Goal: Task Accomplishment & Management: Use online tool/utility

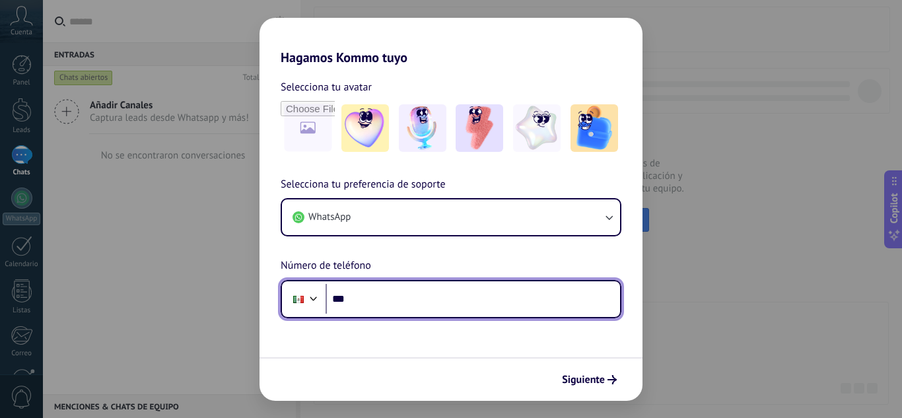
click at [364, 303] on input "***" at bounding box center [473, 299] width 295 height 30
type input "**********"
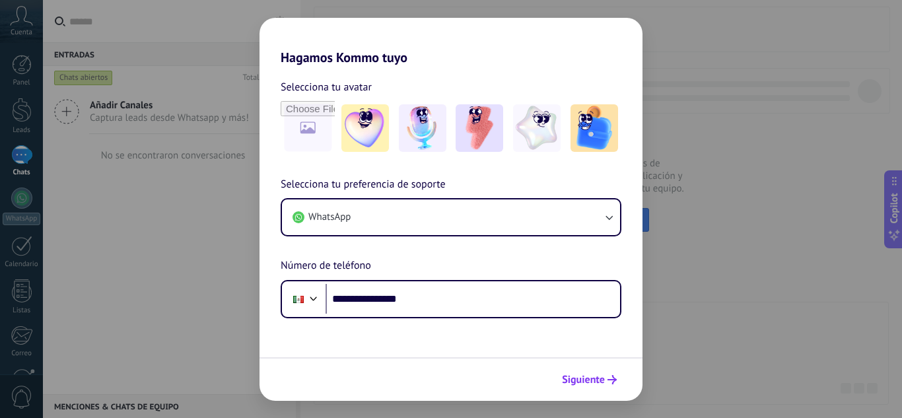
click at [596, 379] on span "Siguiente" at bounding box center [583, 379] width 43 height 9
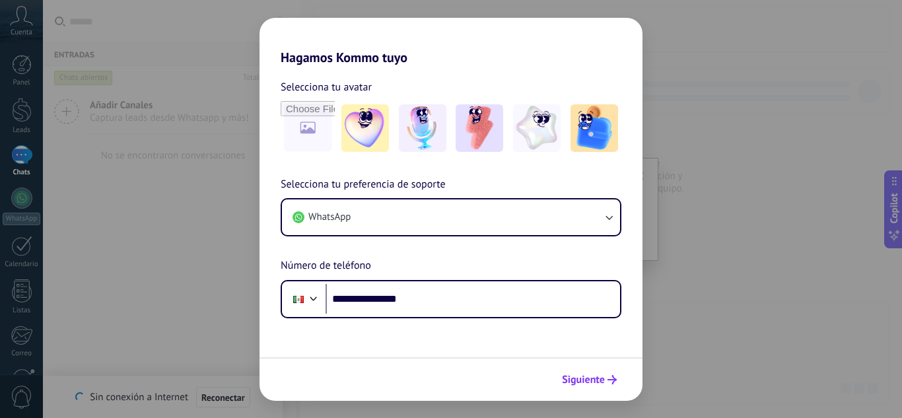
click at [599, 377] on span "Siguiente" at bounding box center [583, 379] width 43 height 9
click at [595, 389] on button "Siguiente" at bounding box center [589, 380] width 67 height 22
click at [374, 133] on img at bounding box center [366, 128] width 48 height 48
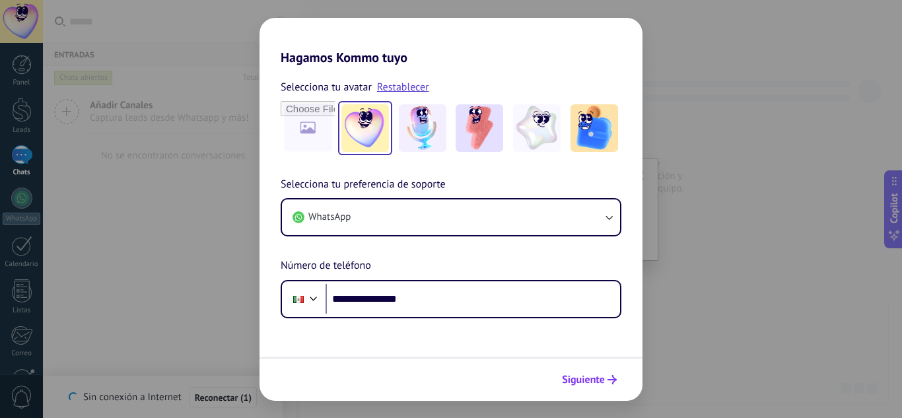
click at [589, 376] on span "Siguiente" at bounding box center [583, 379] width 43 height 9
click at [573, 377] on span "Siguiente" at bounding box center [583, 379] width 43 height 9
click at [606, 371] on button "Siguiente" at bounding box center [589, 380] width 67 height 22
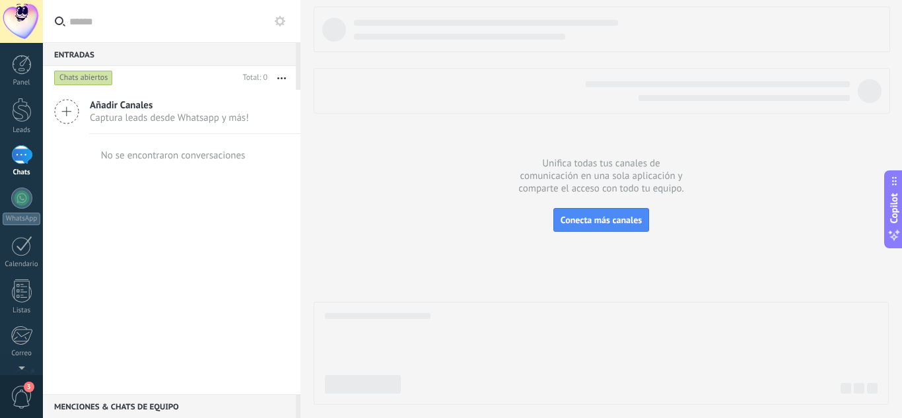
drag, startPoint x: 5, startPoint y: 323, endPoint x: 15, endPoint y: 173, distance: 150.3
click at [15, 173] on div "Panel Leads Chats WhatsApp Clientes" at bounding box center [21, 281] width 43 height 452
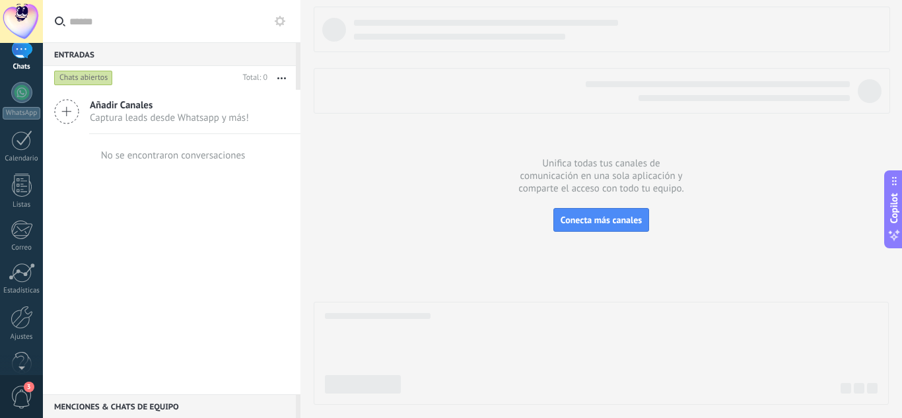
scroll to position [131, 0]
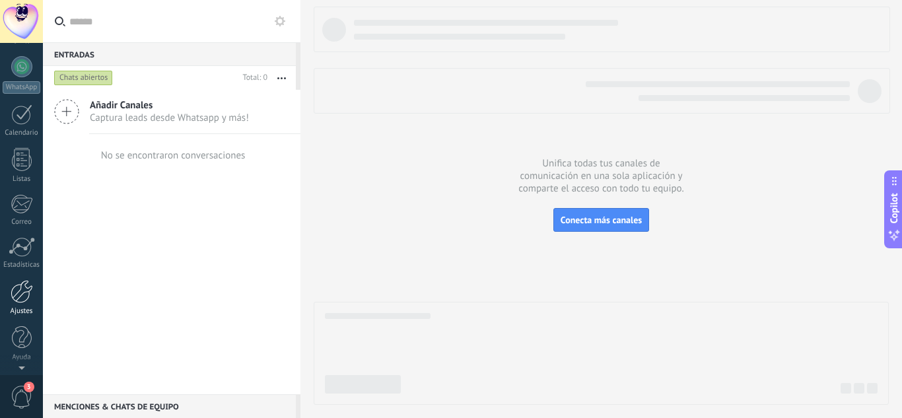
click at [26, 291] on div at bounding box center [22, 291] width 22 height 23
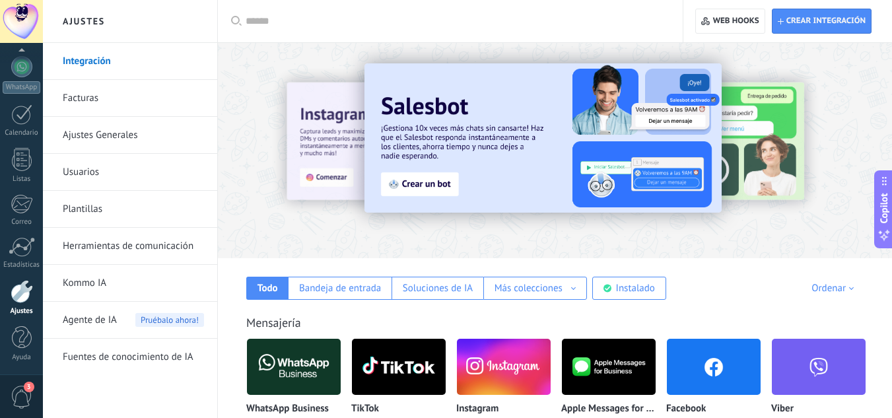
click at [676, 369] on img at bounding box center [714, 367] width 94 height 64
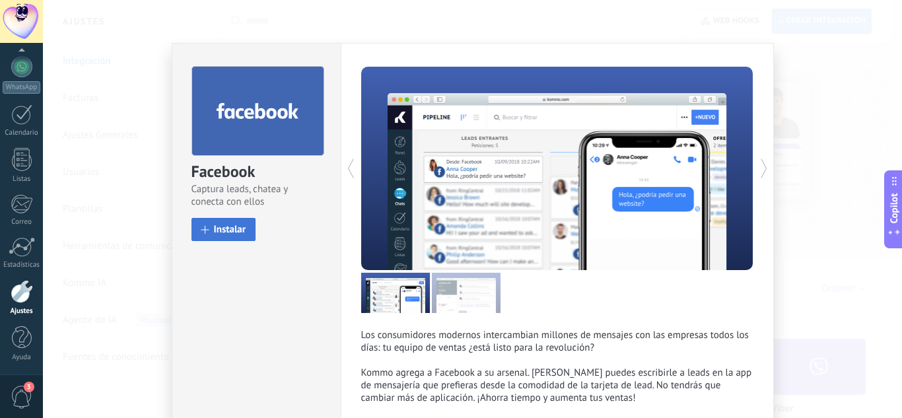
click at [237, 229] on span "Instalar" at bounding box center [230, 230] width 32 height 10
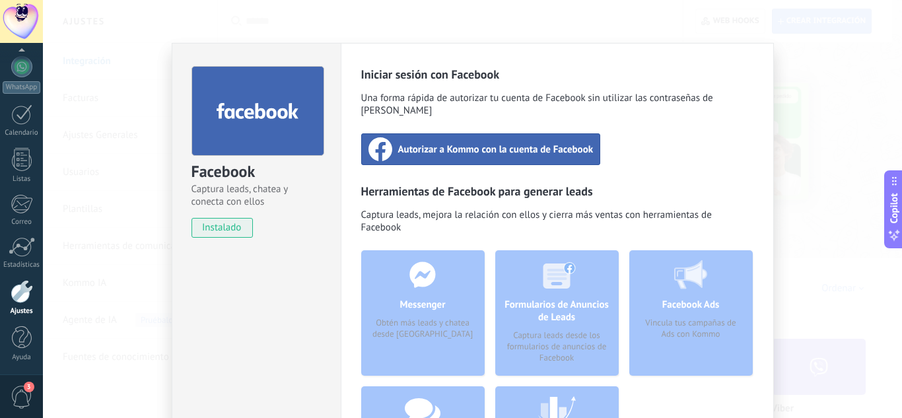
click at [490, 143] on span "Autorizar a Kommo con la cuenta de Facebook" at bounding box center [496, 149] width 196 height 13
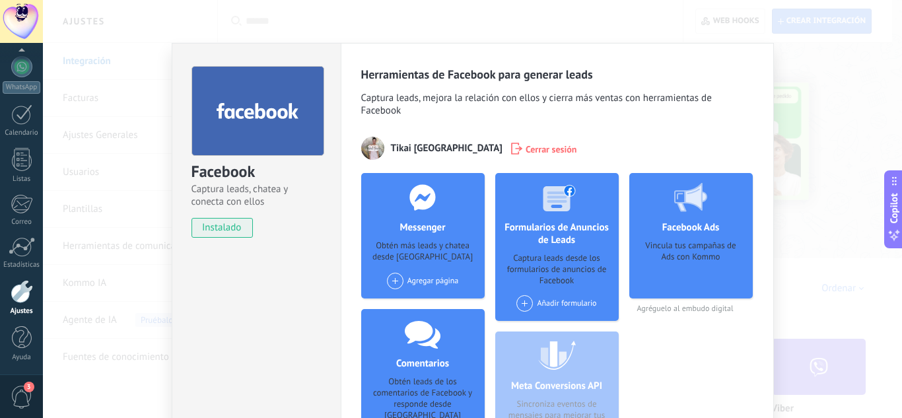
click at [854, 248] on div "Facebook Captura leads, chatea y conecta con ellos instalado Desinstalar Herram…" at bounding box center [472, 209] width 859 height 418
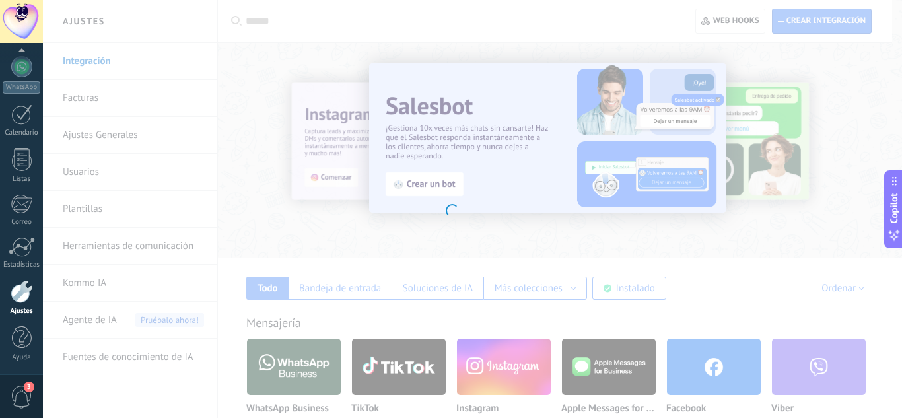
click at [491, 368] on div at bounding box center [451, 209] width 902 height 418
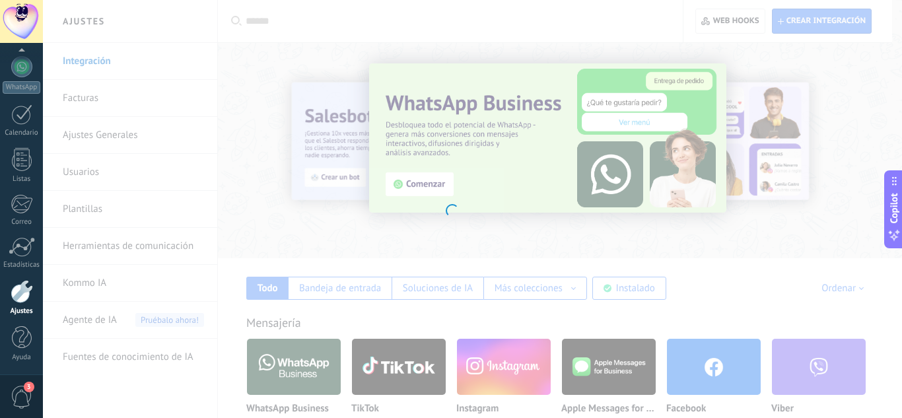
click at [491, 368] on div at bounding box center [451, 209] width 902 height 418
click at [503, 362] on div at bounding box center [451, 209] width 902 height 418
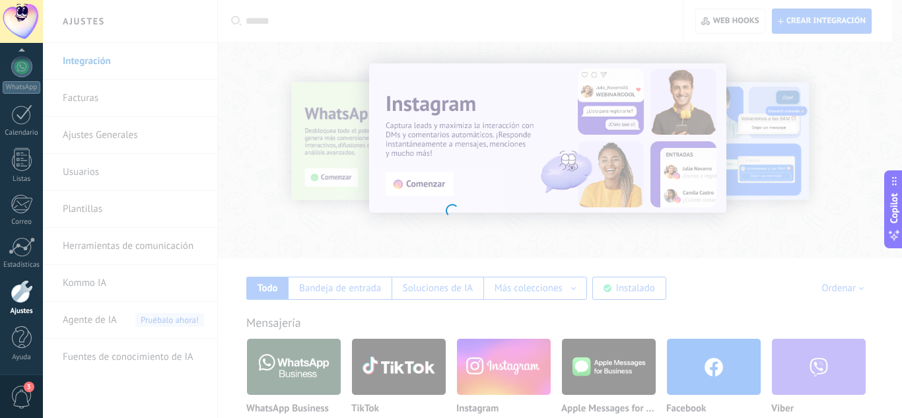
click at [503, 362] on div at bounding box center [451, 209] width 902 height 418
click at [754, 240] on div at bounding box center [451, 209] width 902 height 418
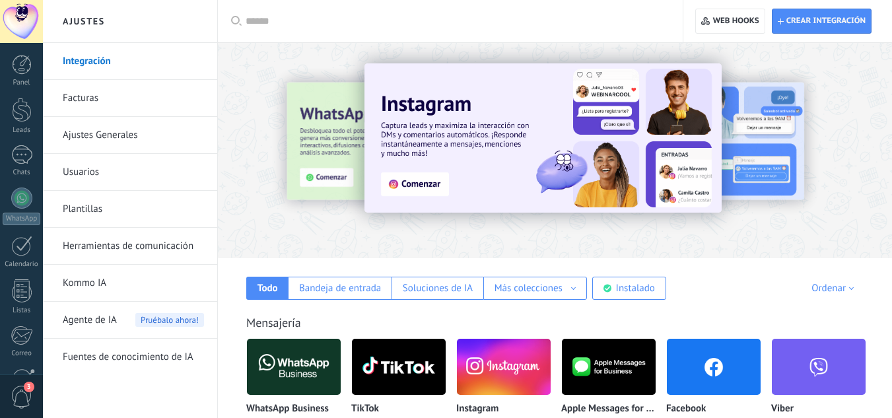
click at [499, 364] on img at bounding box center [504, 367] width 94 height 64
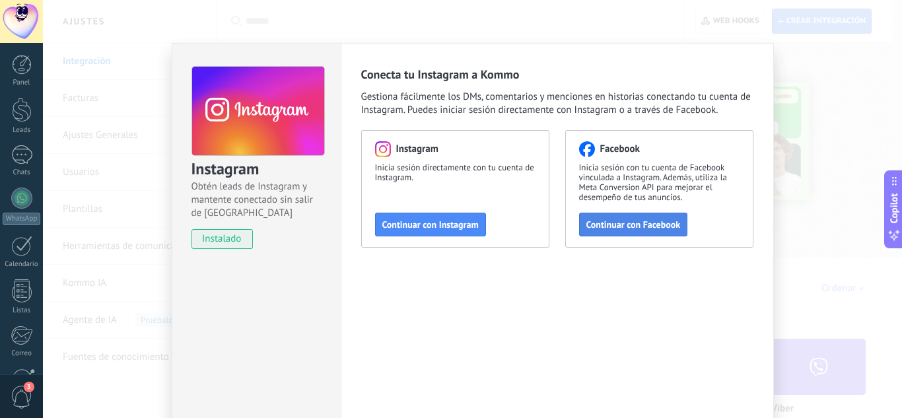
click at [661, 229] on span "Continuar con Facebook" at bounding box center [634, 224] width 94 height 9
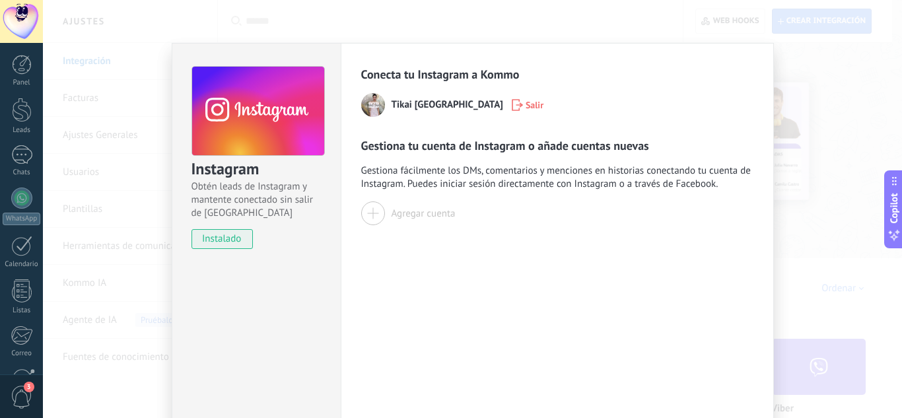
click at [368, 215] on div at bounding box center [373, 213] width 24 height 24
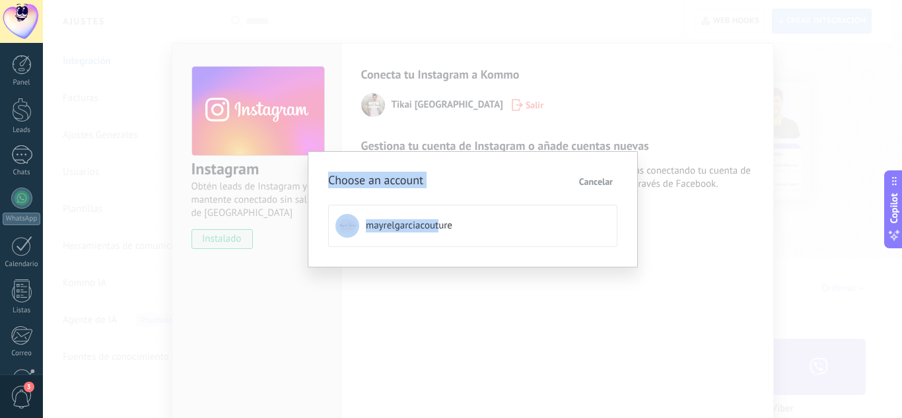
drag, startPoint x: 589, startPoint y: 320, endPoint x: 439, endPoint y: 221, distance: 179.2
click at [439, 221] on div "Choose an account Cancelar mayrelgarciacouture" at bounding box center [472, 209] width 859 height 418
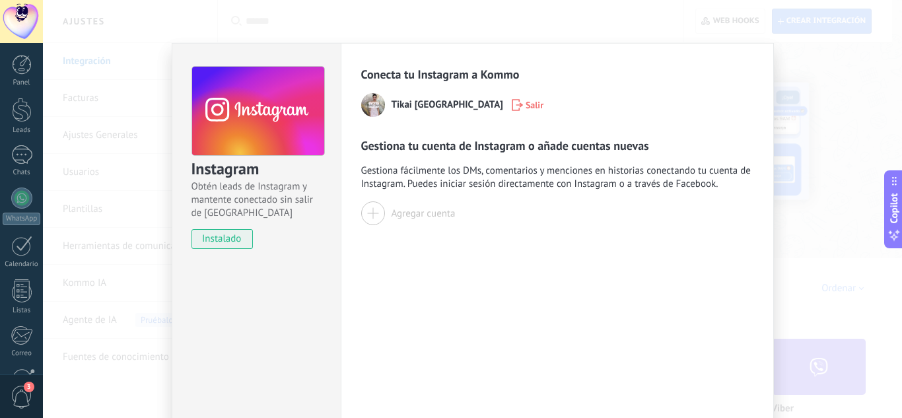
click at [371, 215] on div at bounding box center [373, 213] width 24 height 24
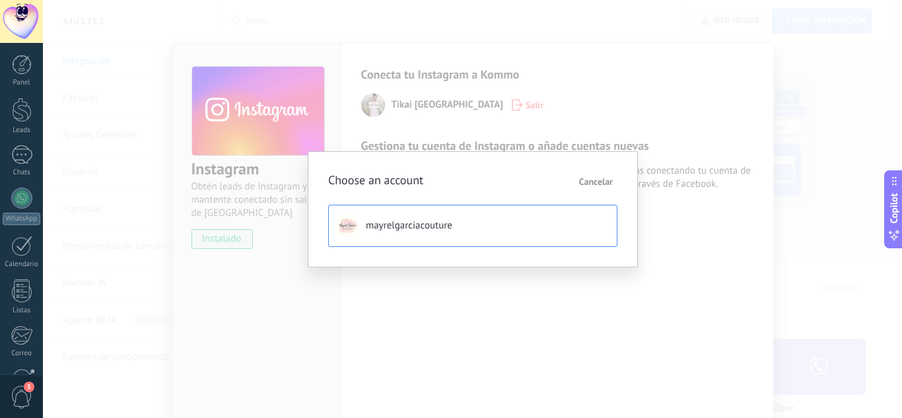
click at [382, 222] on span "mayrelgarciacouture" at bounding box center [409, 225] width 87 height 13
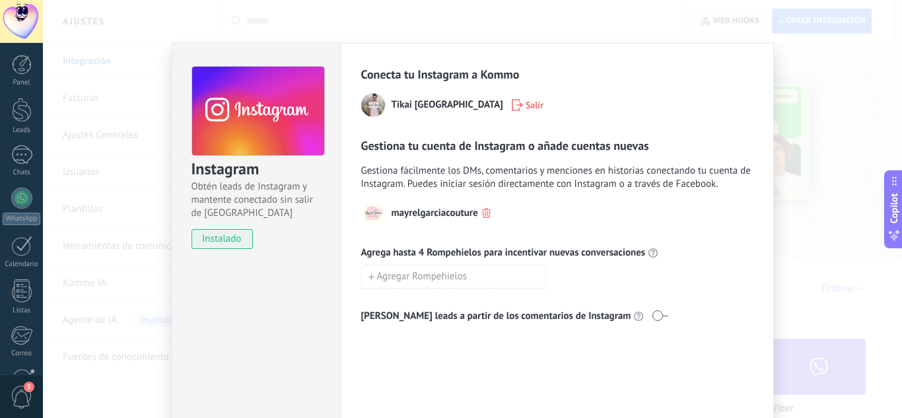
click at [824, 215] on div "Instagram Obtén leads de Instagram y mantente conectado sin salir de Kommo inst…" at bounding box center [472, 209] width 859 height 418
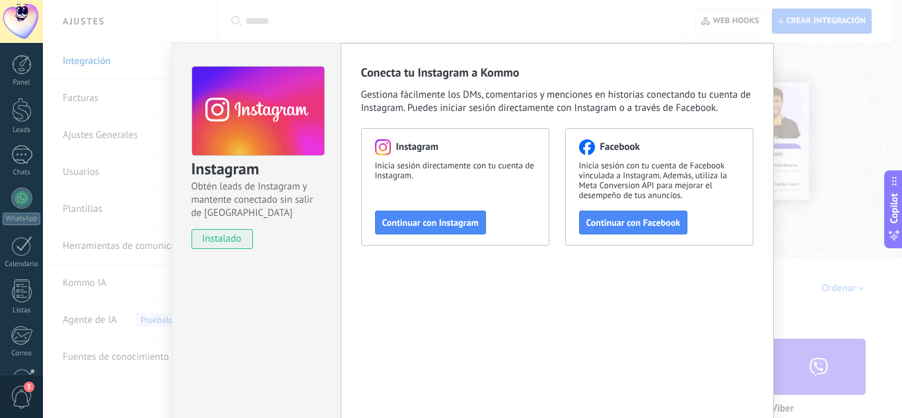
click at [824, 215] on div "Instagram Obtén leads de Instagram y mantente conectado sin salir de Kommo inst…" at bounding box center [472, 209] width 859 height 418
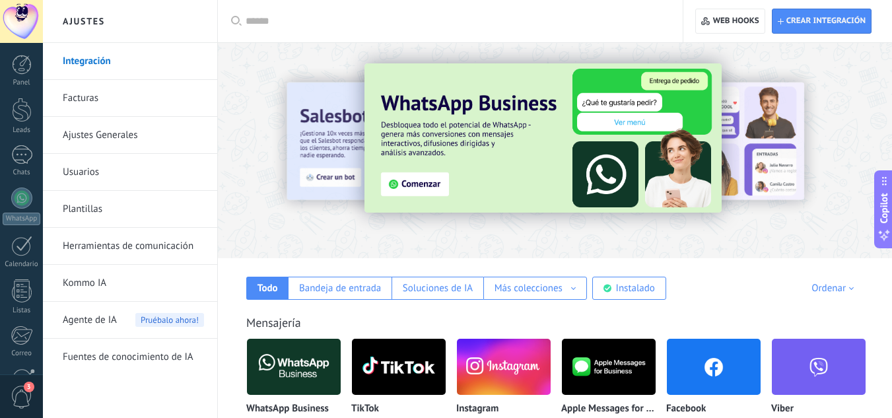
click at [299, 367] on img at bounding box center [294, 367] width 94 height 64
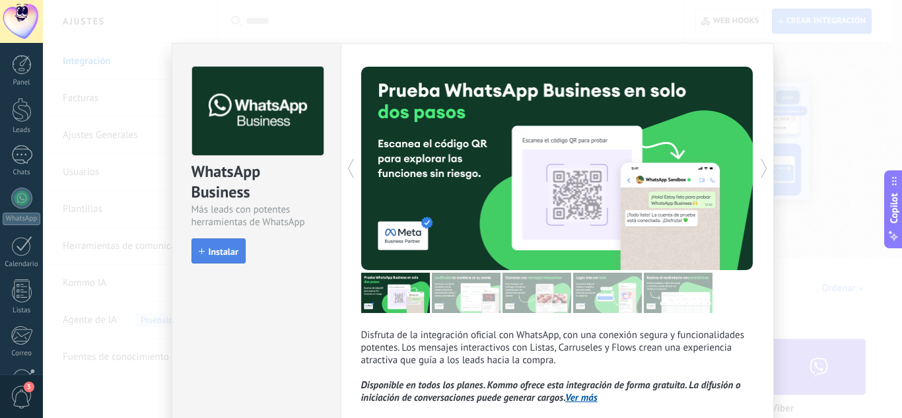
click at [205, 254] on span "Instalar" at bounding box center [219, 251] width 40 height 9
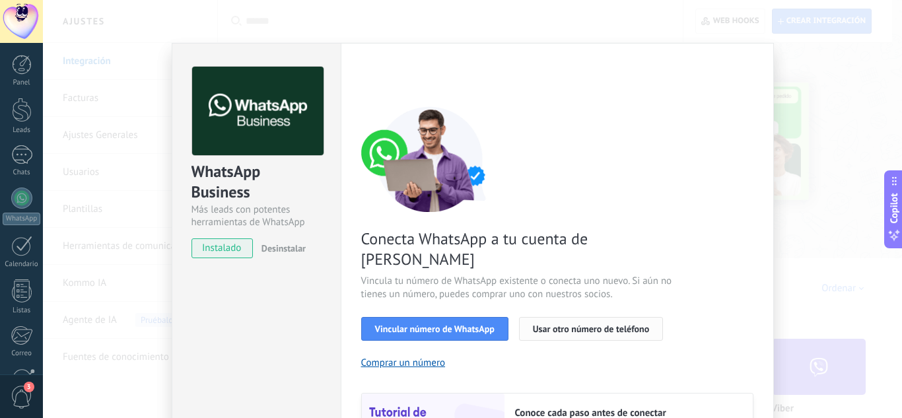
click at [582, 317] on button "Usar otro número de teléfono" at bounding box center [591, 329] width 144 height 24
